Goal: Task Accomplishment & Management: Manage account settings

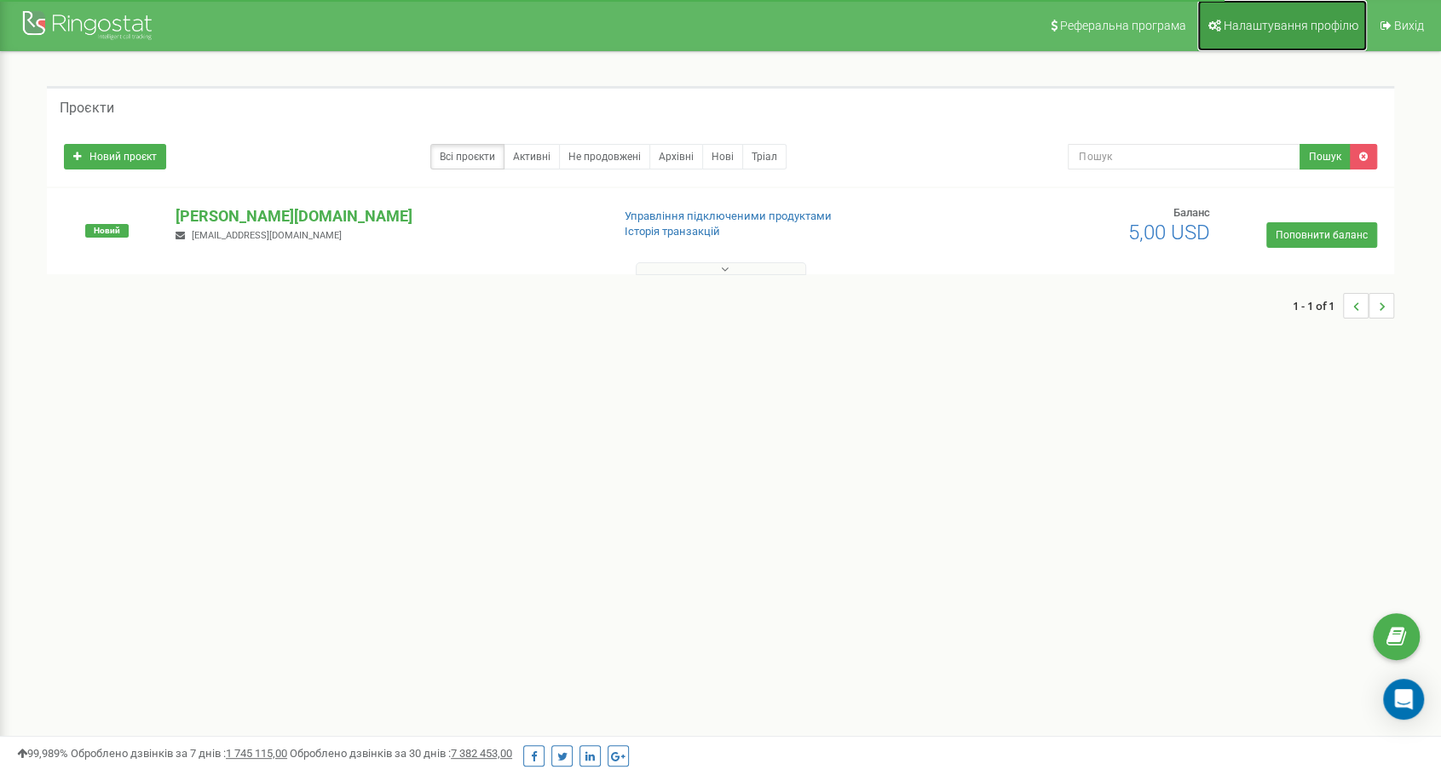
click at [1274, 26] on span "Налаштування профілю" at bounding box center [1290, 26] width 135 height 14
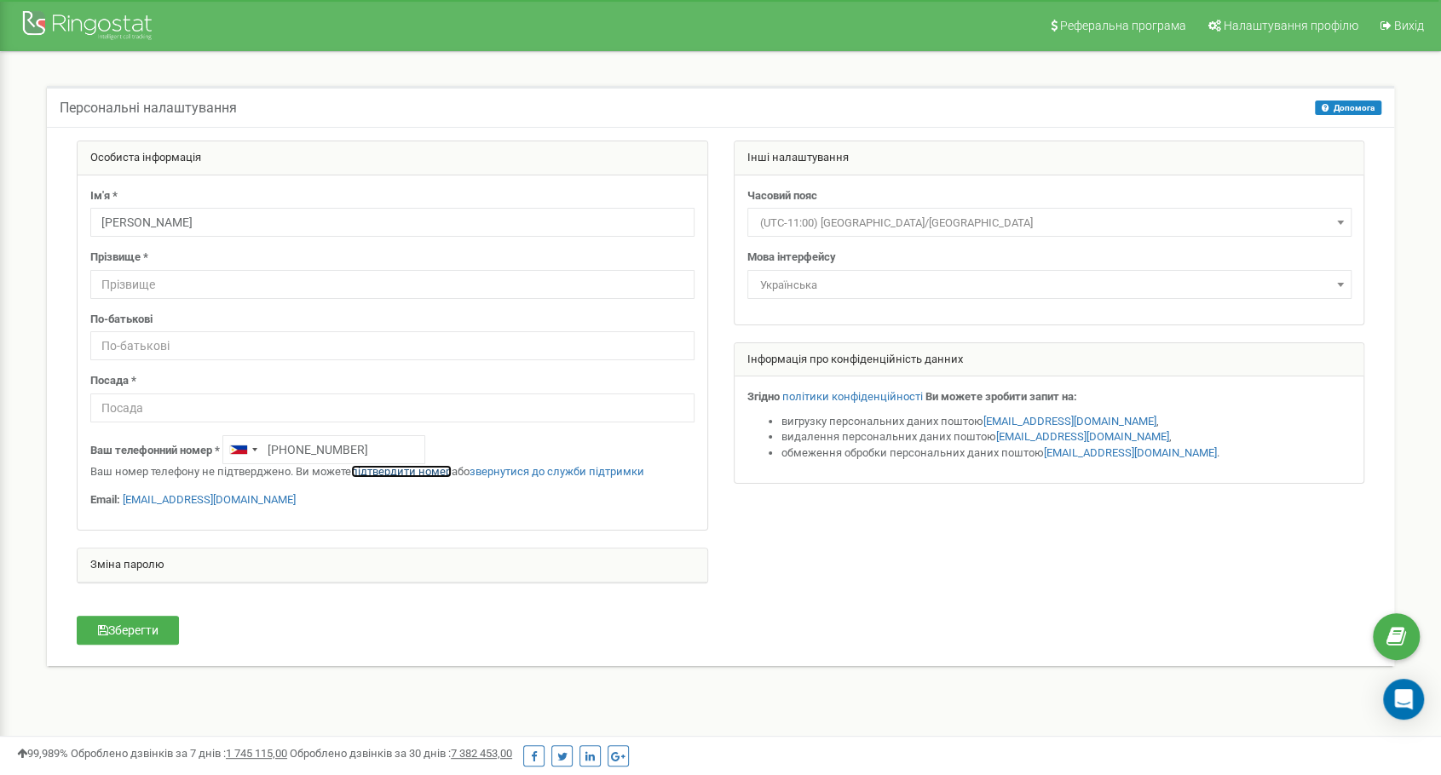
click at [389, 469] on link "підтвердити номер" at bounding box center [401, 471] width 101 height 13
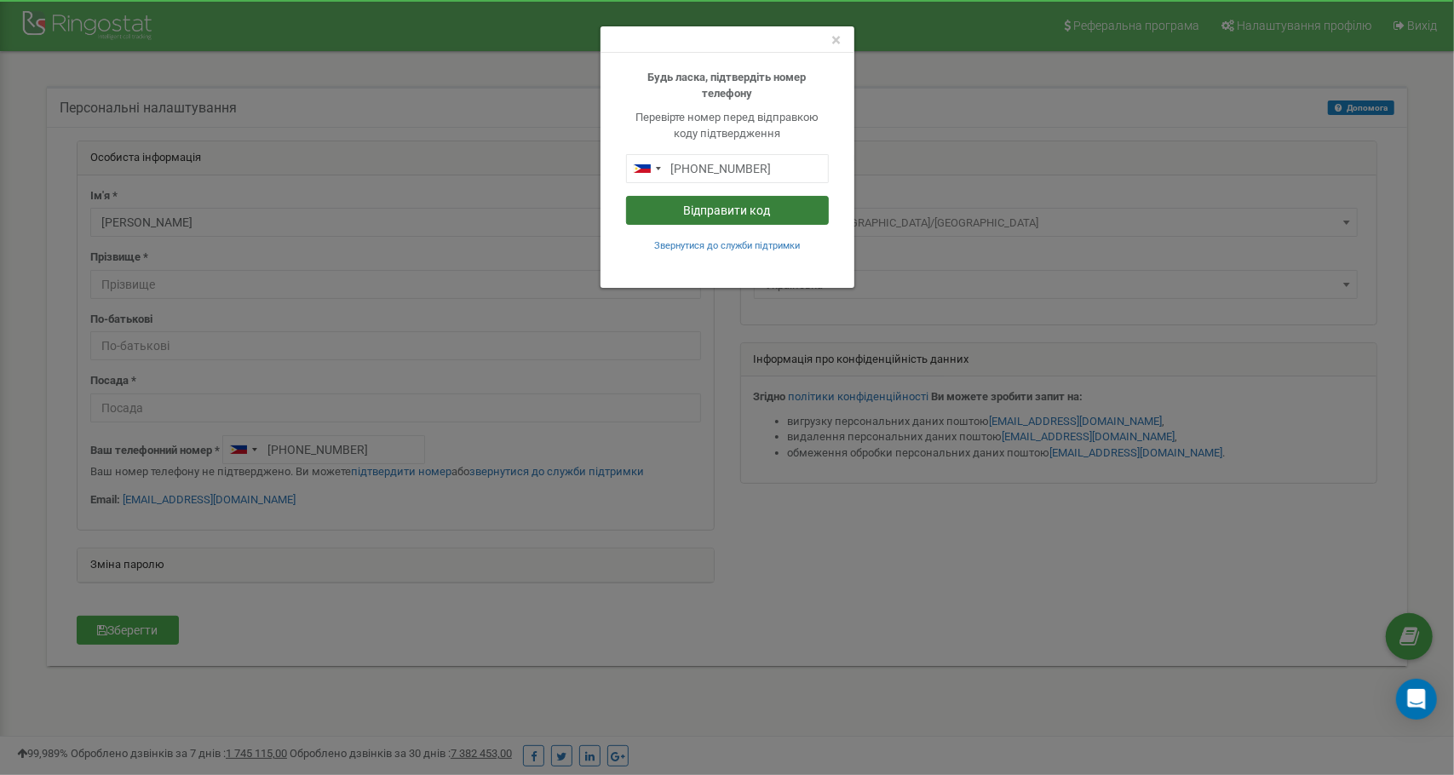
click at [722, 210] on button "Відправити код" at bounding box center [727, 210] width 203 height 29
